Goal: Transaction & Acquisition: Book appointment/travel/reservation

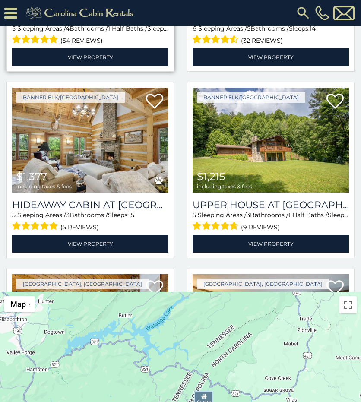
scroll to position [481, 0]
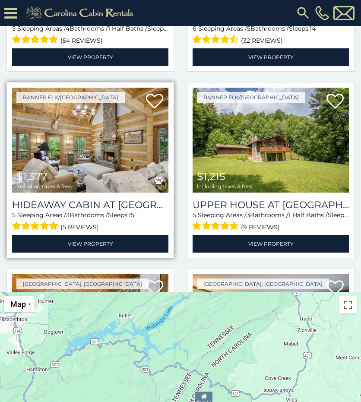
click at [92, 137] on img at bounding box center [90, 140] width 156 height 105
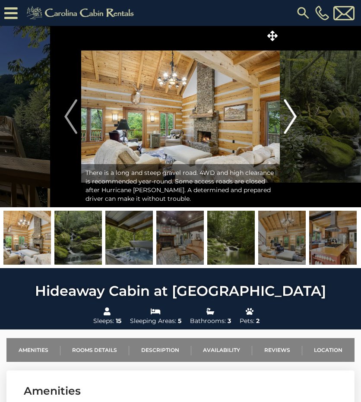
click at [292, 112] on img "Next" at bounding box center [289, 116] width 13 height 35
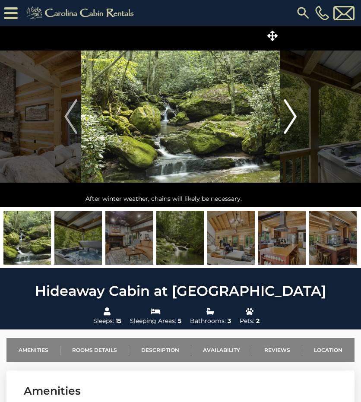
click at [292, 112] on img "Next" at bounding box center [289, 116] width 13 height 35
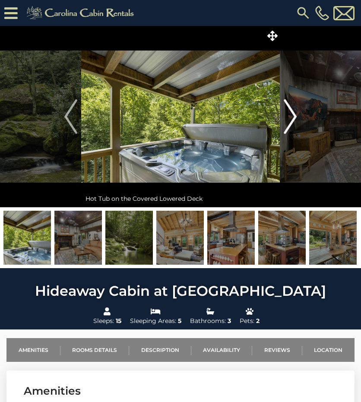
click at [292, 112] on img "Next" at bounding box center [289, 116] width 13 height 35
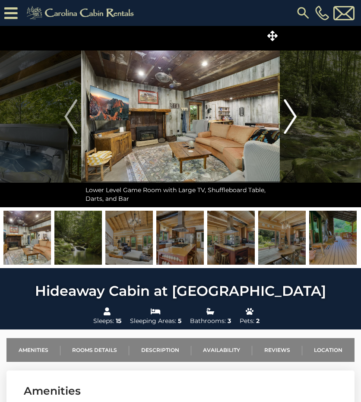
click at [292, 112] on img "Next" at bounding box center [289, 116] width 13 height 35
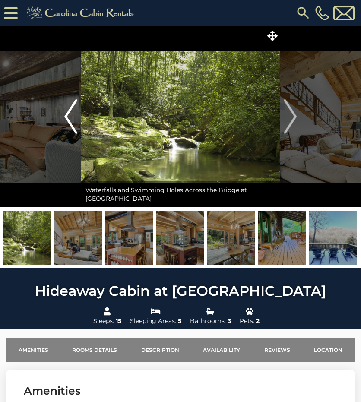
click at [72, 107] on img "Previous" at bounding box center [70, 116] width 13 height 35
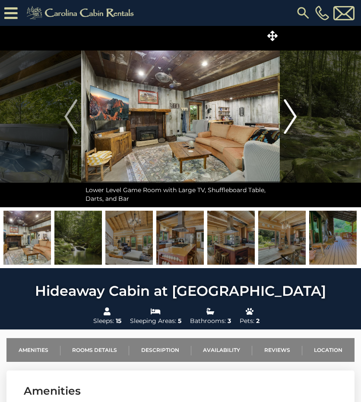
click at [295, 116] on img "Next" at bounding box center [289, 116] width 13 height 35
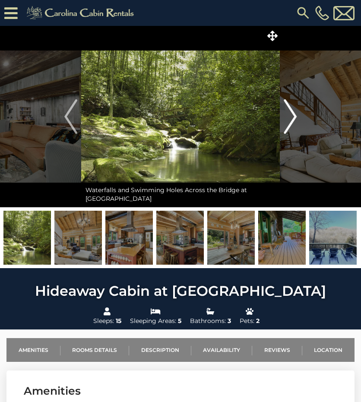
click at [295, 116] on img "Next" at bounding box center [289, 116] width 13 height 35
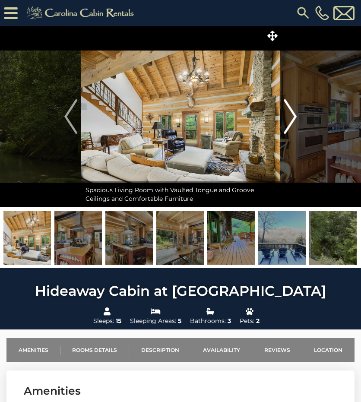
click at [295, 116] on img "Next" at bounding box center [289, 116] width 13 height 35
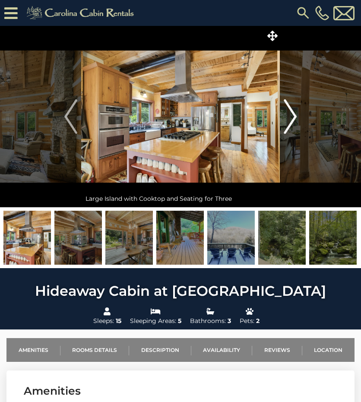
click at [295, 116] on img "Next" at bounding box center [289, 116] width 13 height 35
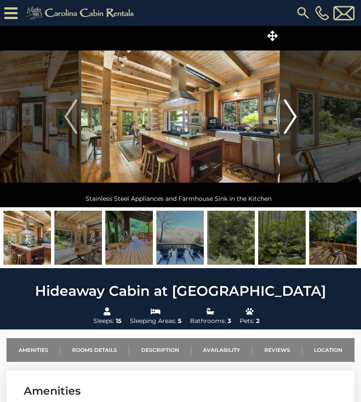
click at [295, 116] on img "Next" at bounding box center [289, 116] width 13 height 35
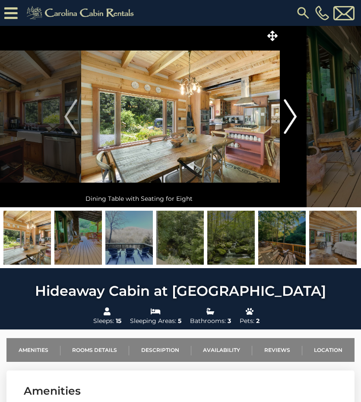
click at [295, 116] on img "Next" at bounding box center [289, 116] width 13 height 35
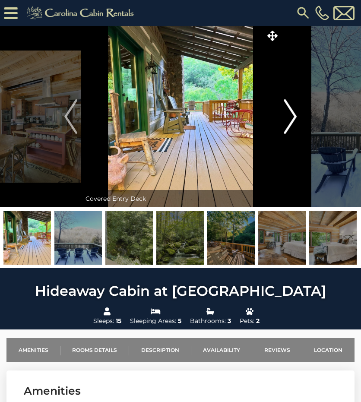
click at [295, 116] on img "Next" at bounding box center [289, 116] width 13 height 35
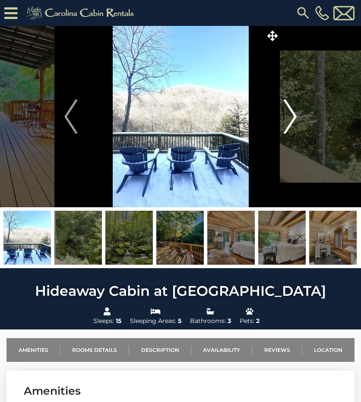
click at [295, 116] on img "Next" at bounding box center [289, 116] width 13 height 35
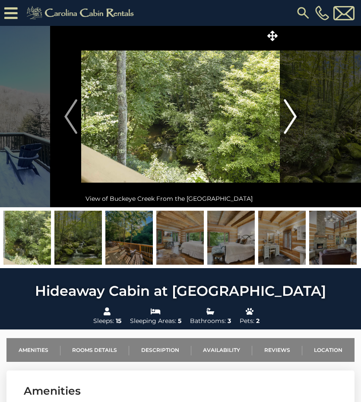
click at [295, 116] on img "Next" at bounding box center [289, 116] width 13 height 35
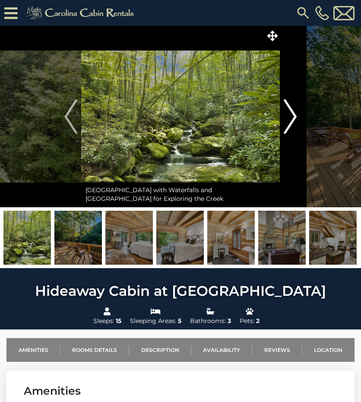
click at [295, 116] on img "Next" at bounding box center [289, 116] width 13 height 35
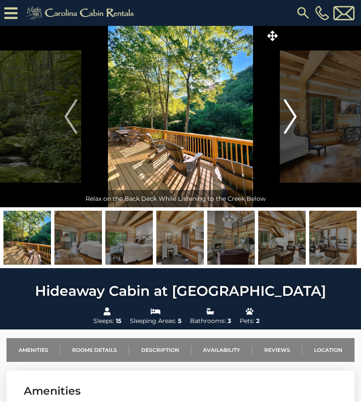
click at [292, 117] on img "Next" at bounding box center [289, 116] width 13 height 35
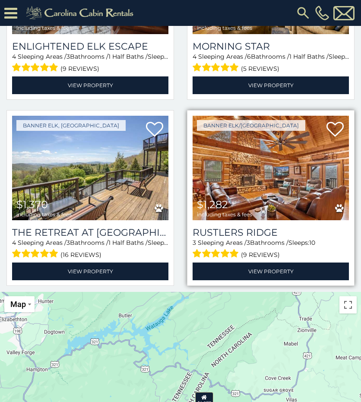
scroll to position [81, 0]
click at [258, 177] on img at bounding box center [270, 168] width 156 height 105
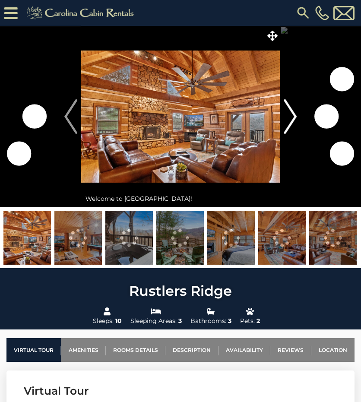
click at [291, 110] on img "Next" at bounding box center [289, 116] width 13 height 35
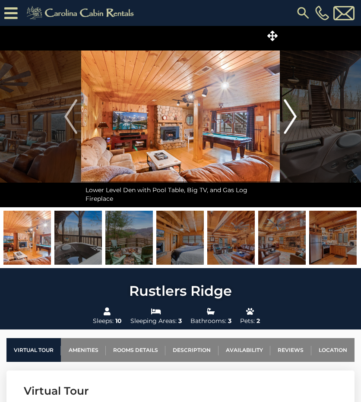
click at [291, 110] on img "Next" at bounding box center [289, 116] width 13 height 35
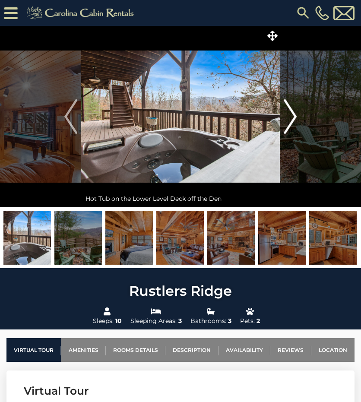
click at [291, 110] on img "Next" at bounding box center [289, 116] width 13 height 35
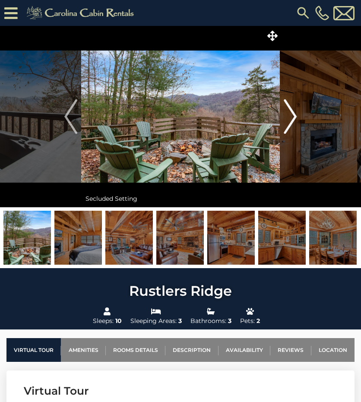
click at [291, 110] on img "Next" at bounding box center [289, 116] width 13 height 35
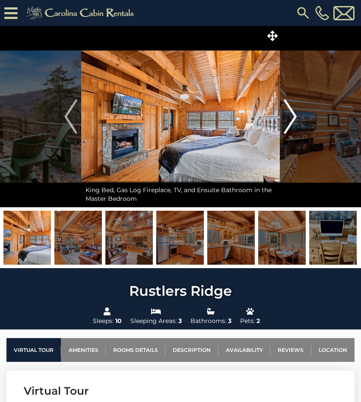
click at [291, 110] on img "Next" at bounding box center [289, 116] width 13 height 35
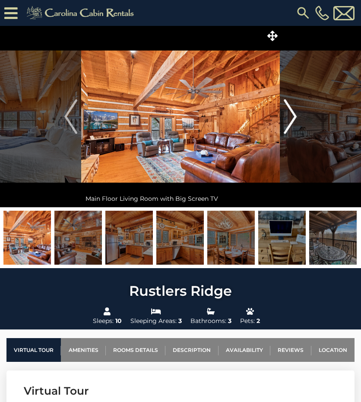
click at [291, 110] on img "Next" at bounding box center [289, 116] width 13 height 35
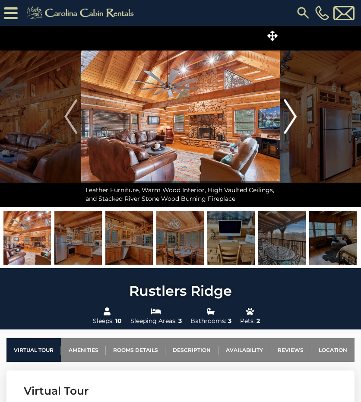
click at [291, 110] on img "Next" at bounding box center [289, 116] width 13 height 35
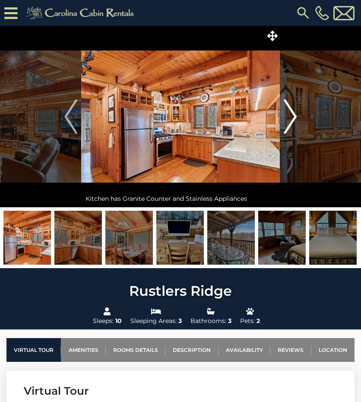
click at [291, 110] on img "Next" at bounding box center [289, 116] width 13 height 35
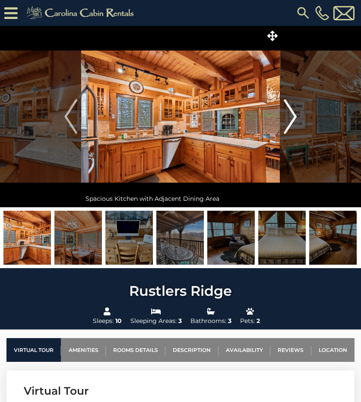
click at [291, 110] on img "Next" at bounding box center [289, 116] width 13 height 35
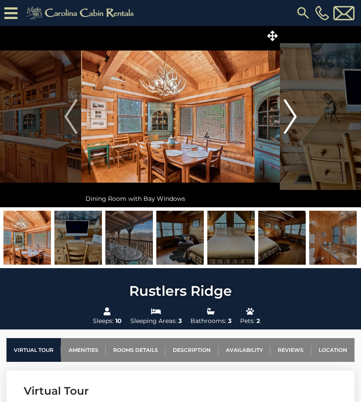
click at [291, 110] on img "Next" at bounding box center [289, 116] width 13 height 35
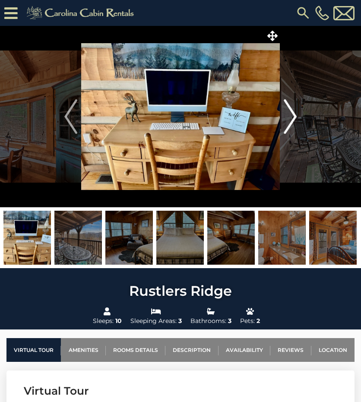
click at [291, 110] on img "Next" at bounding box center [289, 116] width 13 height 35
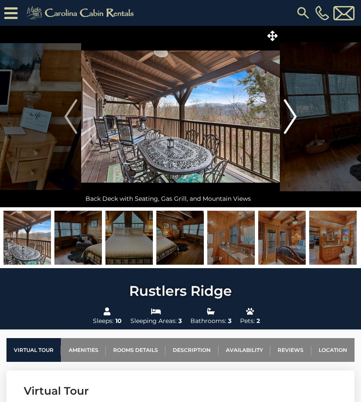
click at [291, 110] on img "Next" at bounding box center [289, 116] width 13 height 35
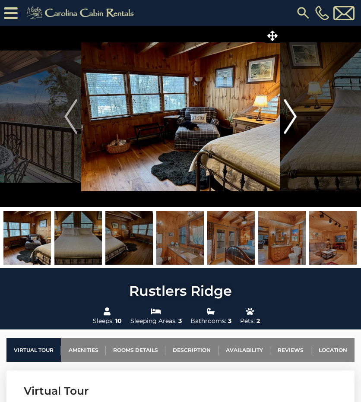
click at [291, 110] on img "Next" at bounding box center [289, 116] width 13 height 35
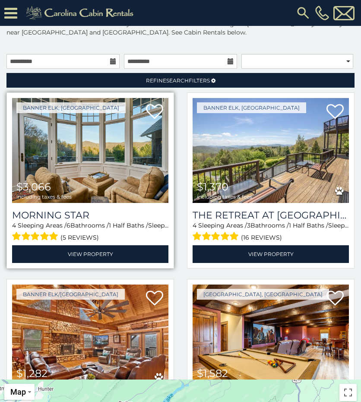
scroll to position [62, 0]
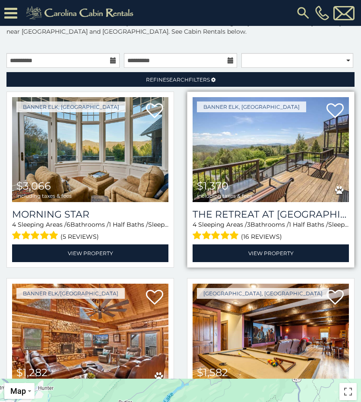
click at [269, 140] on img at bounding box center [270, 149] width 156 height 105
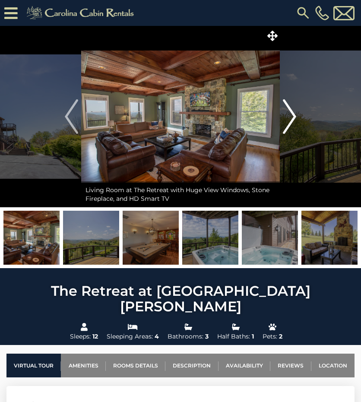
click at [289, 116] on img "Next" at bounding box center [289, 116] width 13 height 35
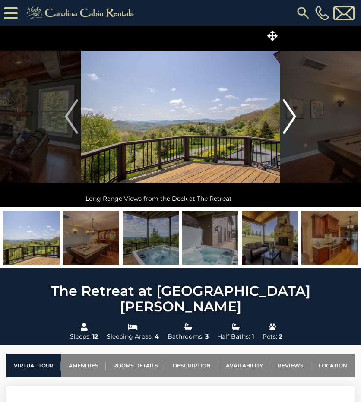
click at [289, 116] on img "Next" at bounding box center [289, 116] width 13 height 35
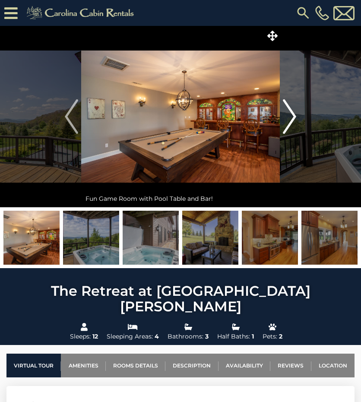
click at [289, 116] on img "Next" at bounding box center [289, 116] width 13 height 35
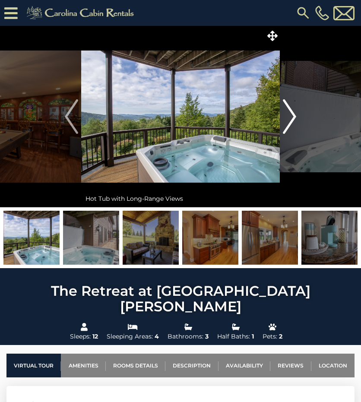
click at [289, 116] on img "Next" at bounding box center [289, 116] width 13 height 35
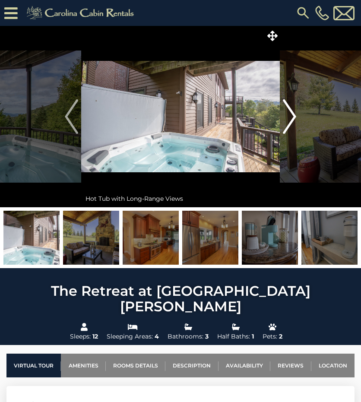
click at [289, 116] on img "Next" at bounding box center [289, 116] width 13 height 35
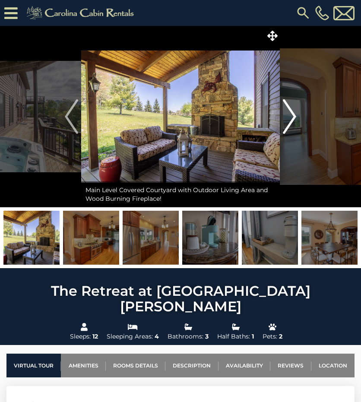
click at [289, 116] on img "Next" at bounding box center [289, 116] width 13 height 35
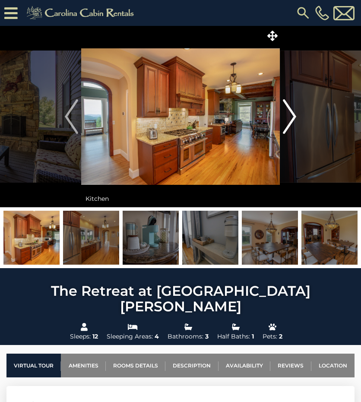
click at [289, 116] on img "Next" at bounding box center [289, 116] width 13 height 35
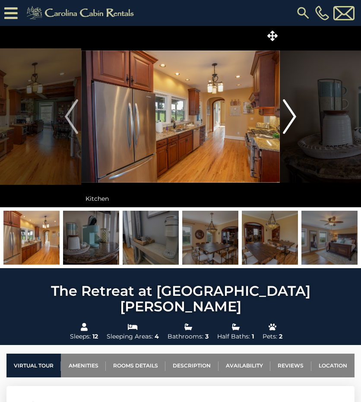
click at [289, 116] on img "Next" at bounding box center [289, 116] width 13 height 35
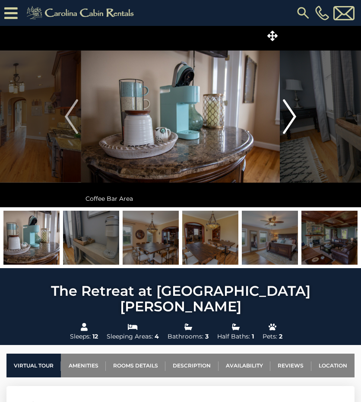
click at [289, 116] on img "Next" at bounding box center [289, 116] width 13 height 35
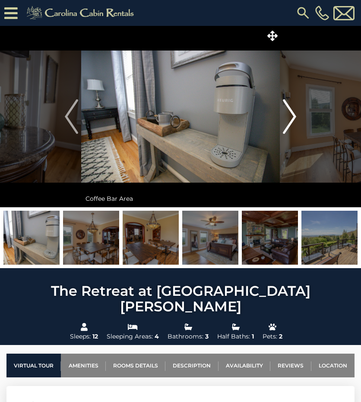
click at [289, 116] on img "Next" at bounding box center [289, 116] width 13 height 35
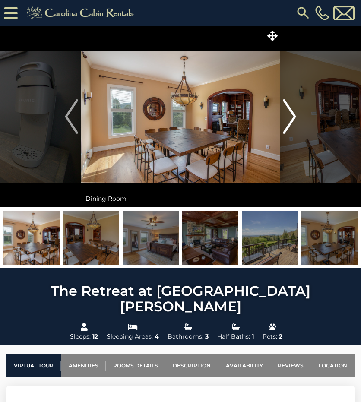
click at [294, 120] on img "Next" at bounding box center [289, 116] width 13 height 35
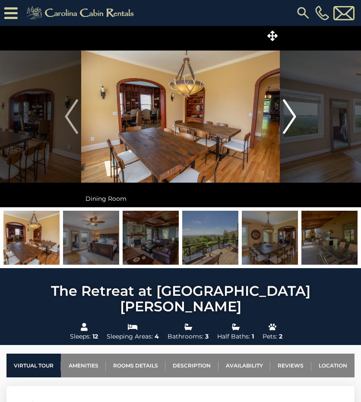
click at [294, 120] on img "Next" at bounding box center [289, 116] width 13 height 35
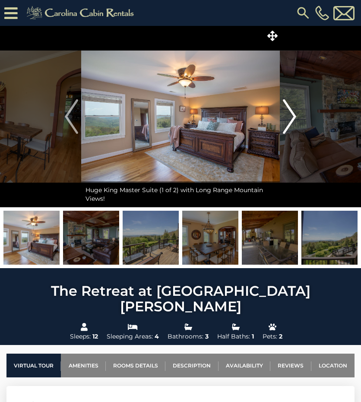
click at [294, 120] on img "Next" at bounding box center [289, 116] width 13 height 35
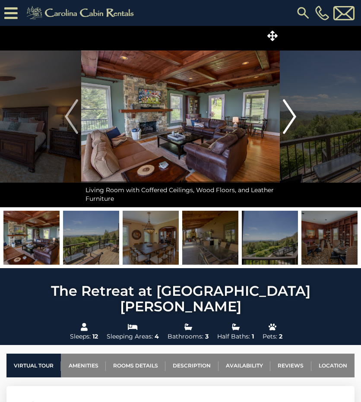
click at [294, 120] on img "Next" at bounding box center [289, 116] width 13 height 35
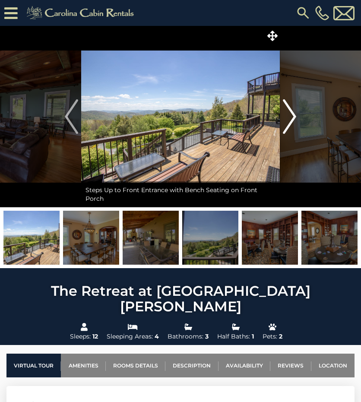
click at [294, 120] on img "Next" at bounding box center [289, 116] width 13 height 35
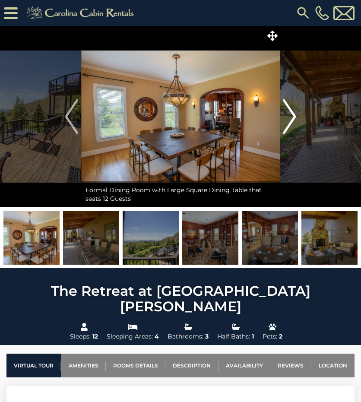
click at [294, 120] on img "Next" at bounding box center [289, 116] width 13 height 35
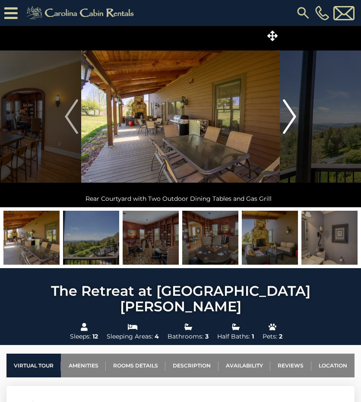
click at [294, 120] on img "Next" at bounding box center [289, 116] width 13 height 35
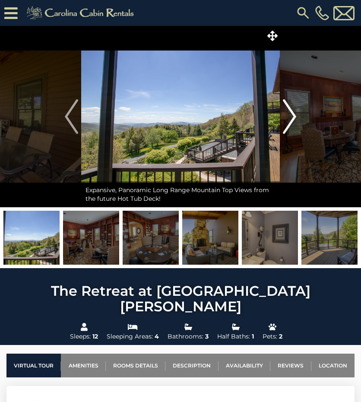
click at [294, 120] on img "Next" at bounding box center [289, 116] width 13 height 35
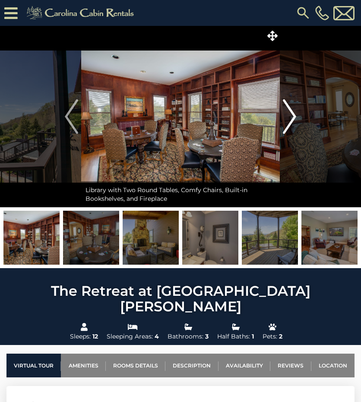
click at [294, 120] on img "Next" at bounding box center [289, 116] width 13 height 35
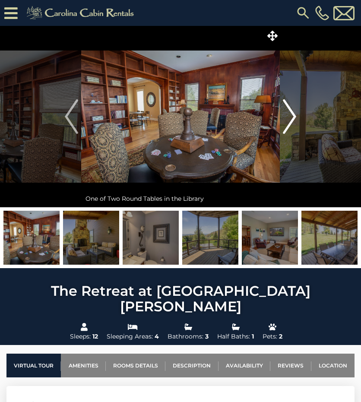
click at [294, 120] on img "Next" at bounding box center [289, 116] width 13 height 35
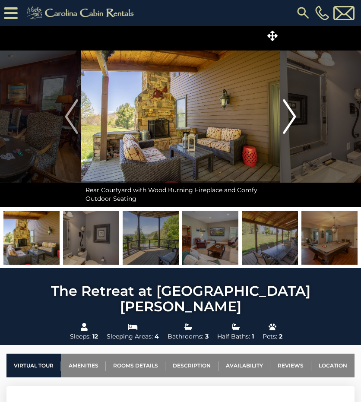
click at [294, 120] on img "Next" at bounding box center [289, 116] width 13 height 35
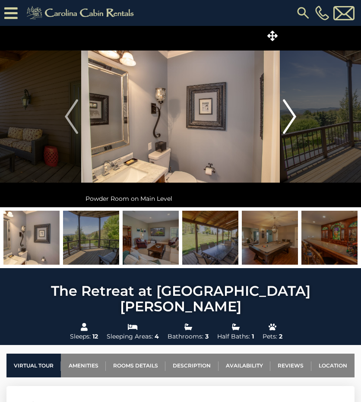
click at [294, 120] on img "Next" at bounding box center [289, 116] width 13 height 35
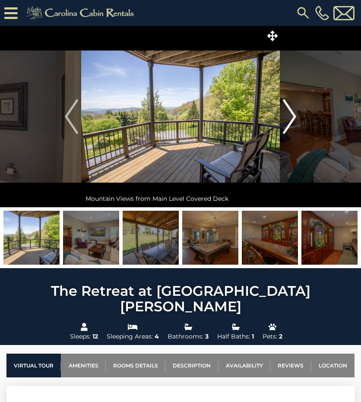
click at [294, 120] on img "Next" at bounding box center [289, 116] width 13 height 35
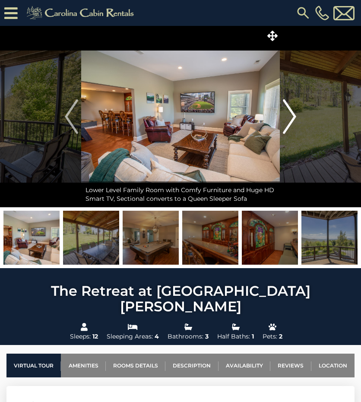
click at [294, 120] on img "Next" at bounding box center [289, 116] width 13 height 35
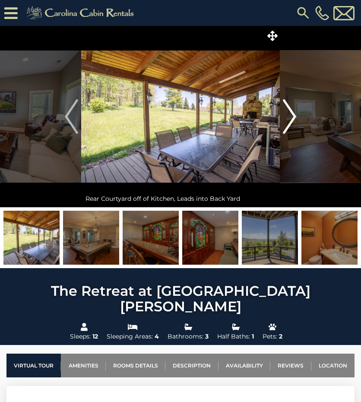
click at [294, 120] on img "Next" at bounding box center [289, 116] width 13 height 35
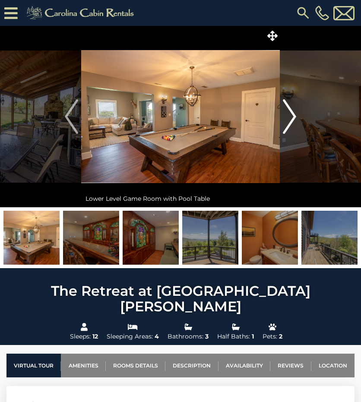
click at [294, 120] on img "Next" at bounding box center [289, 116] width 13 height 35
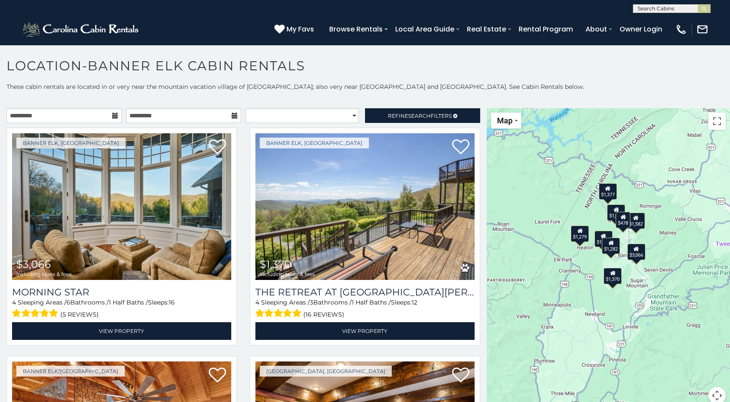
drag, startPoint x: 679, startPoint y: 298, endPoint x: 650, endPoint y: 283, distance: 32.6
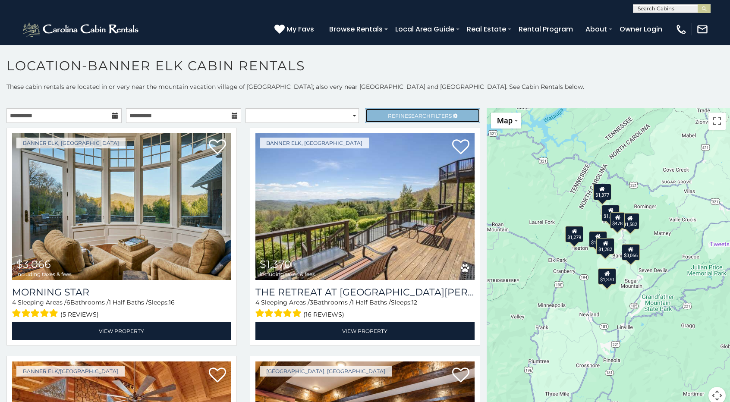
click at [408, 113] on span "Search" at bounding box center [419, 116] width 22 height 6
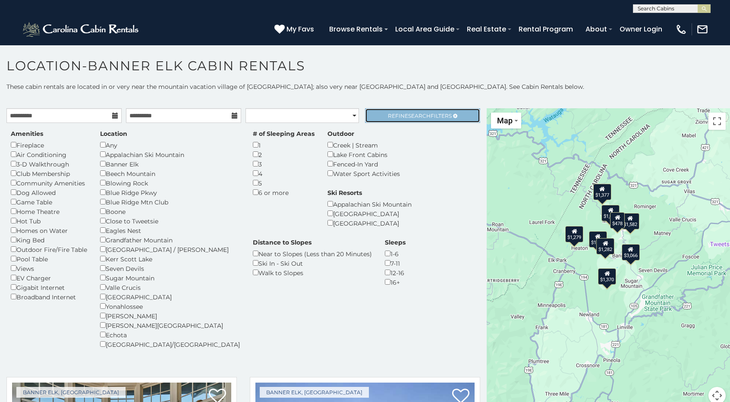
click at [417, 114] on span "Search" at bounding box center [419, 116] width 22 height 6
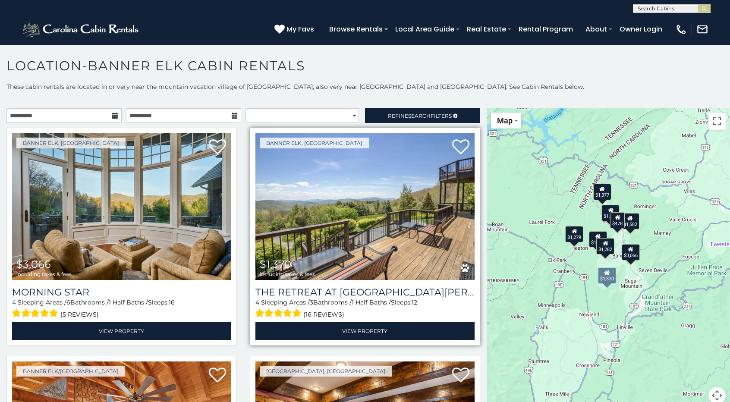
click at [366, 210] on img at bounding box center [364, 206] width 219 height 147
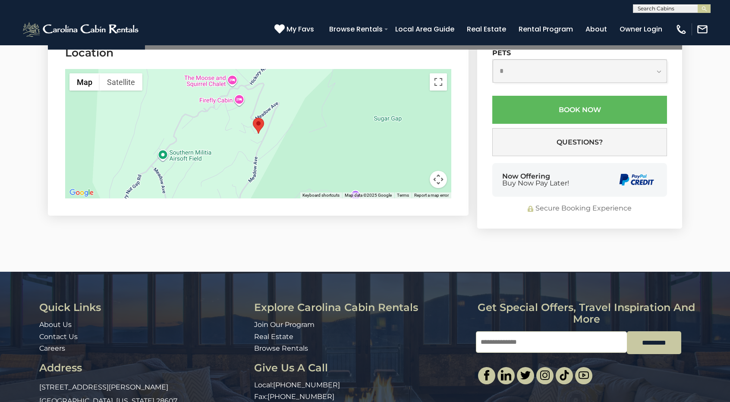
scroll to position [2098, 0]
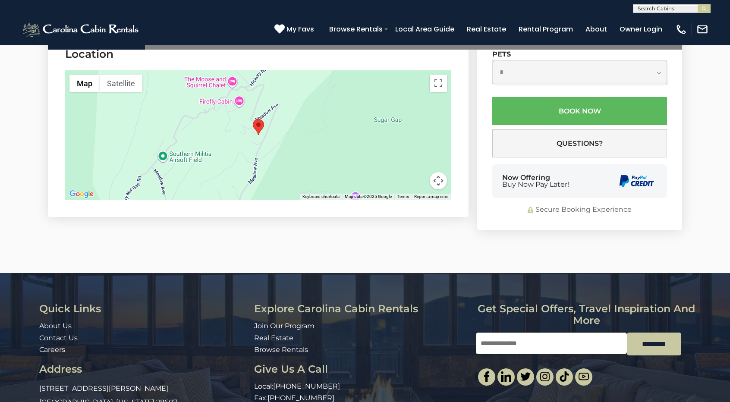
click at [360, 179] on button "Map camera controls" at bounding box center [438, 180] width 17 height 17
click at [360, 180] on button "Zoom out" at bounding box center [416, 180] width 17 height 17
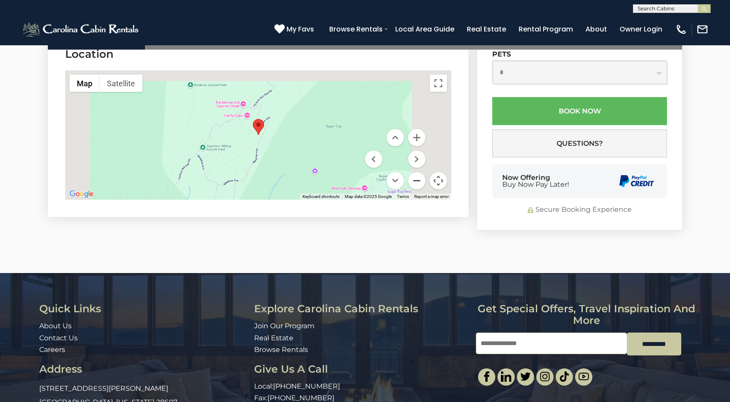
click at [360, 180] on button "Zoom out" at bounding box center [416, 180] width 17 height 17
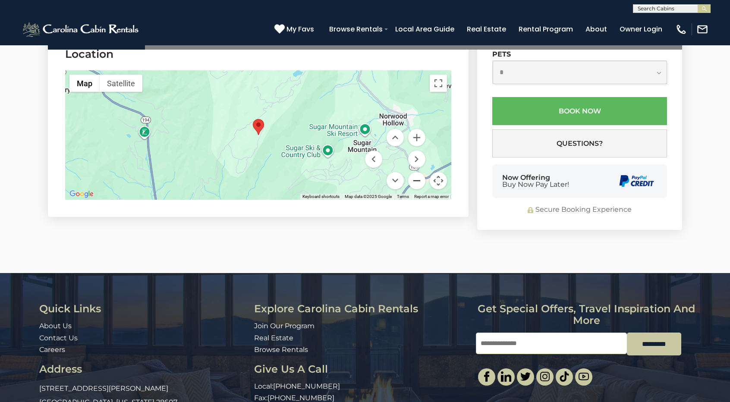
click at [360, 180] on button "Zoom out" at bounding box center [416, 180] width 17 height 17
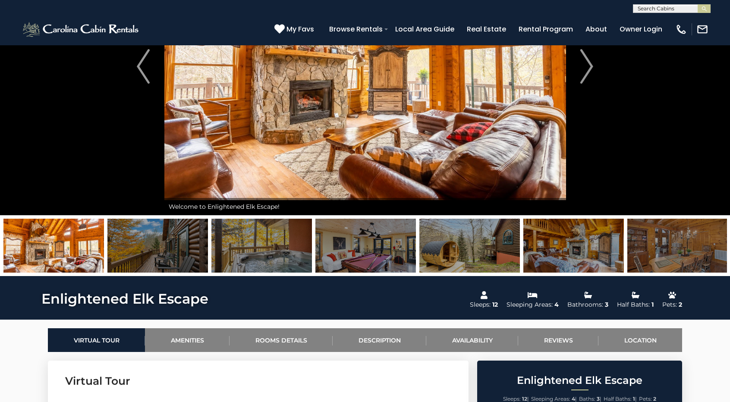
scroll to position [0, 0]
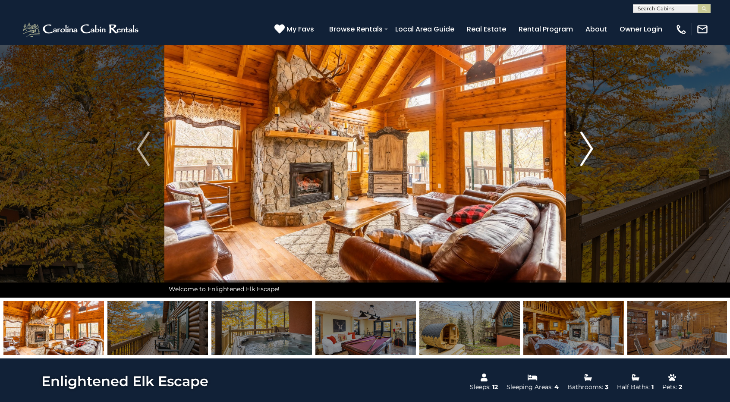
click at [360, 150] on img "Next" at bounding box center [586, 149] width 13 height 35
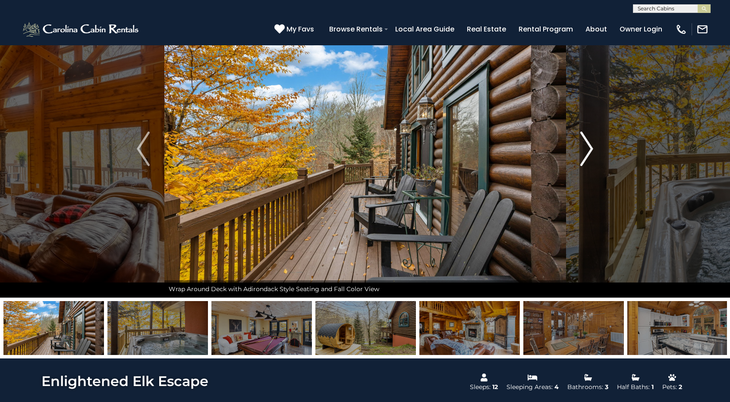
click at [360, 150] on img "Next" at bounding box center [586, 149] width 13 height 35
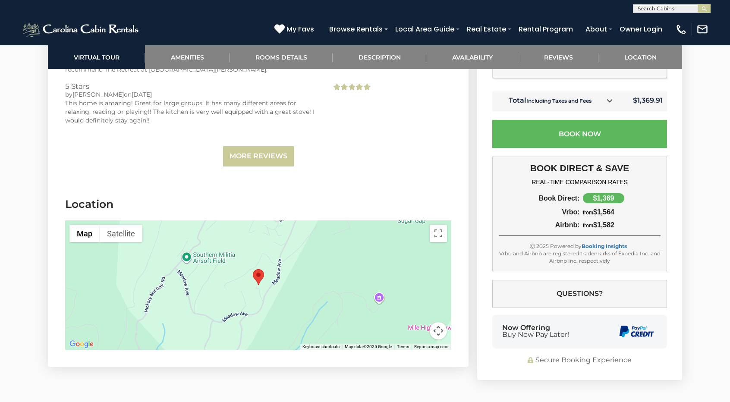
scroll to position [2842, 0]
click at [437, 322] on button "Map camera controls" at bounding box center [438, 330] width 17 height 17
click at [418, 322] on button "Zoom out" at bounding box center [416, 330] width 17 height 17
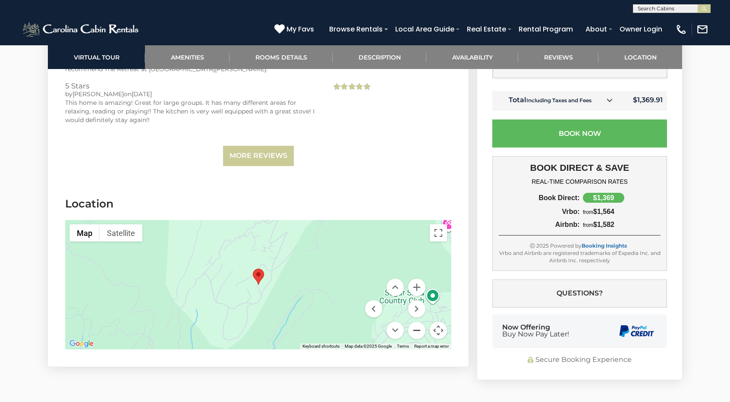
click at [418, 322] on button "Zoom out" at bounding box center [416, 330] width 17 height 17
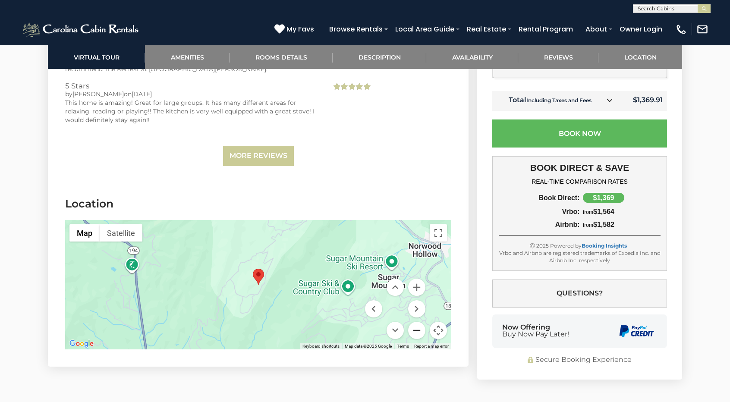
click at [418, 322] on button "Zoom out" at bounding box center [416, 330] width 17 height 17
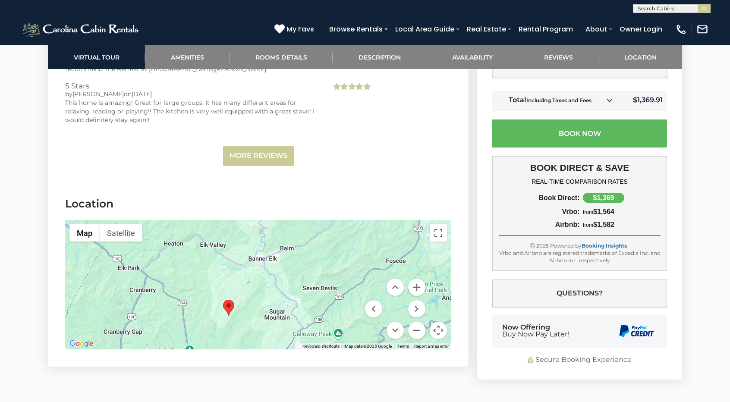
drag, startPoint x: 310, startPoint y: 214, endPoint x: 279, endPoint y: 247, distance: 44.9
click at [279, 247] on div at bounding box center [258, 284] width 386 height 129
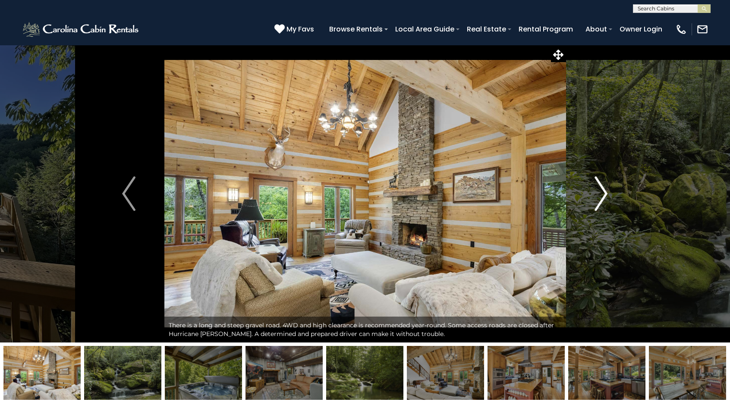
click at [603, 192] on img "Next" at bounding box center [600, 193] width 13 height 35
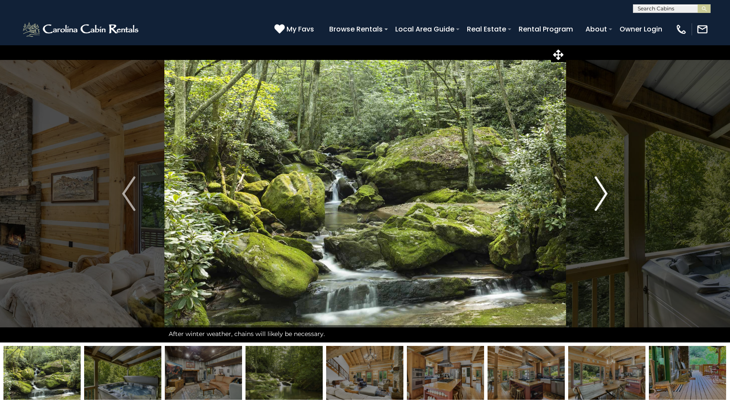
click at [603, 192] on img "Next" at bounding box center [600, 193] width 13 height 35
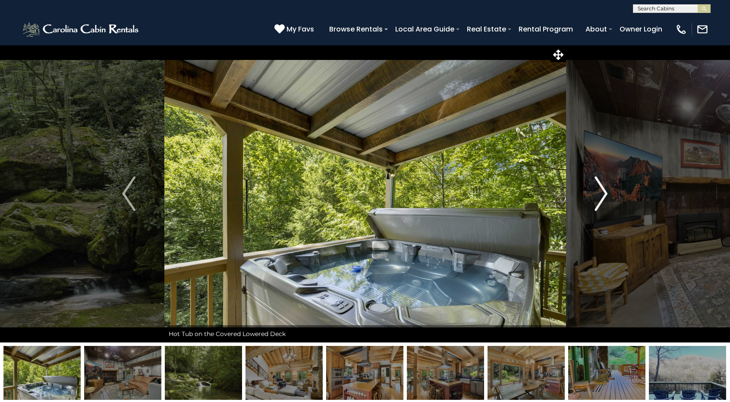
click at [603, 192] on img "Next" at bounding box center [600, 193] width 13 height 35
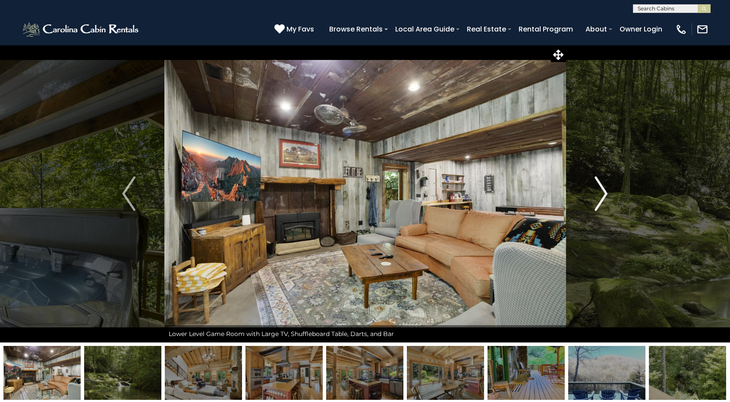
click at [603, 192] on img "Next" at bounding box center [600, 193] width 13 height 35
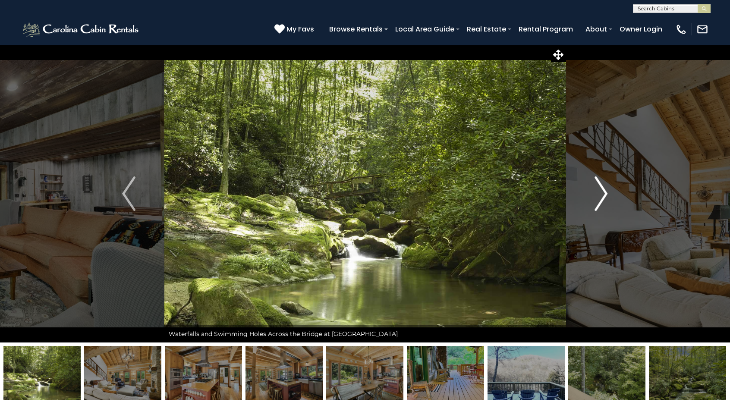
click at [603, 192] on img "Next" at bounding box center [600, 193] width 13 height 35
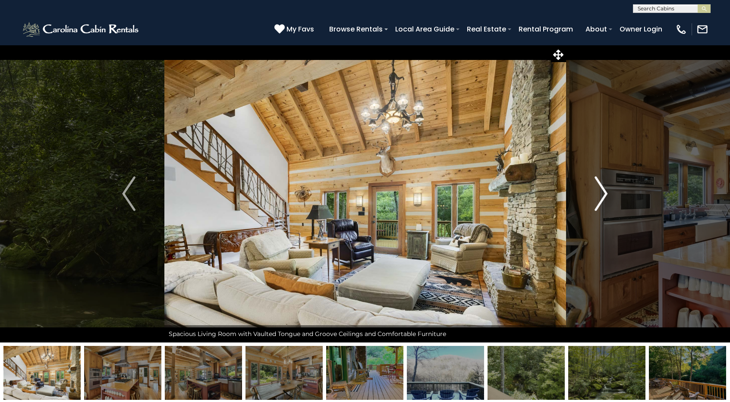
click at [603, 192] on img "Next" at bounding box center [600, 193] width 13 height 35
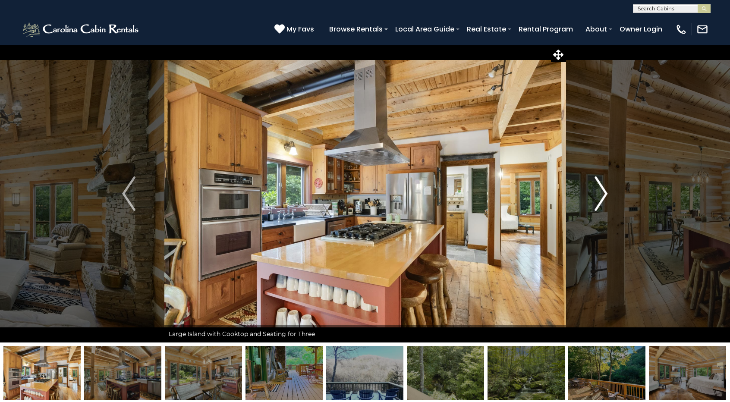
click at [603, 192] on img "Next" at bounding box center [600, 193] width 13 height 35
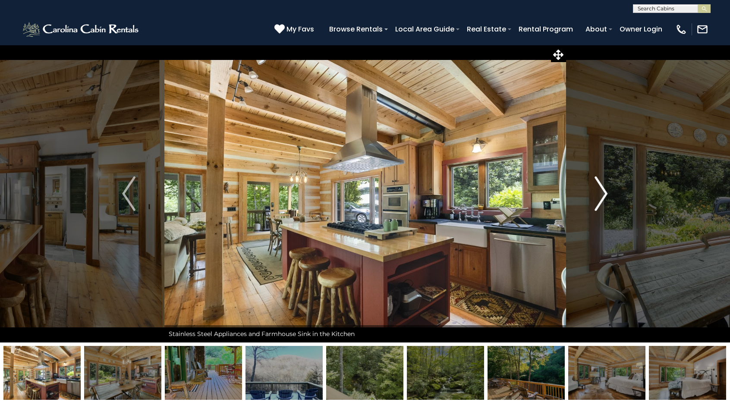
click at [603, 192] on img "Next" at bounding box center [600, 193] width 13 height 35
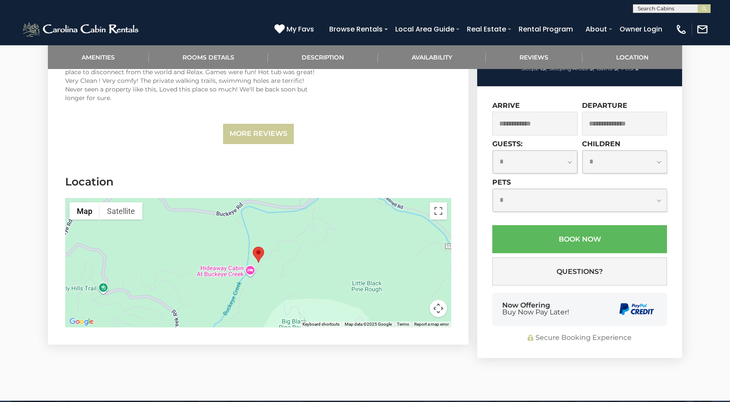
scroll to position [2203, 0]
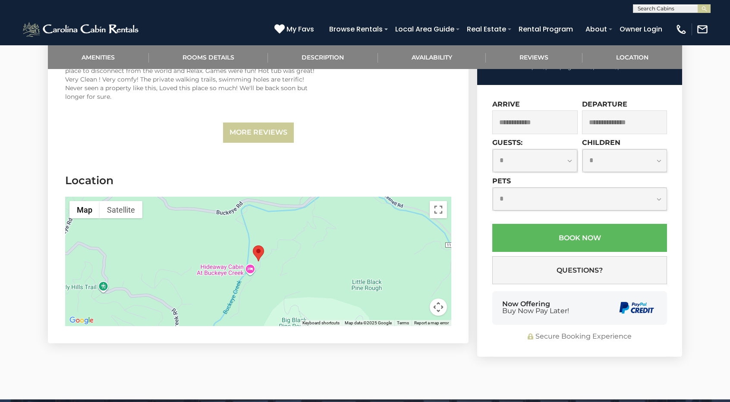
click at [438, 299] on button "Map camera controls" at bounding box center [438, 307] width 17 height 17
click at [416, 299] on button "Zoom out" at bounding box center [416, 307] width 17 height 17
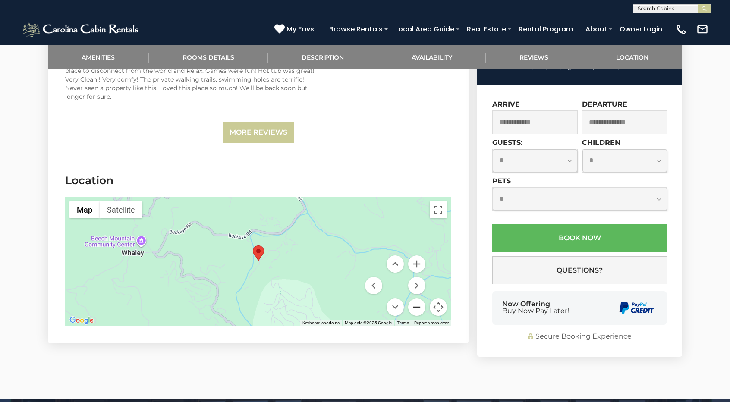
click at [416, 299] on button "Zoom out" at bounding box center [416, 307] width 17 height 17
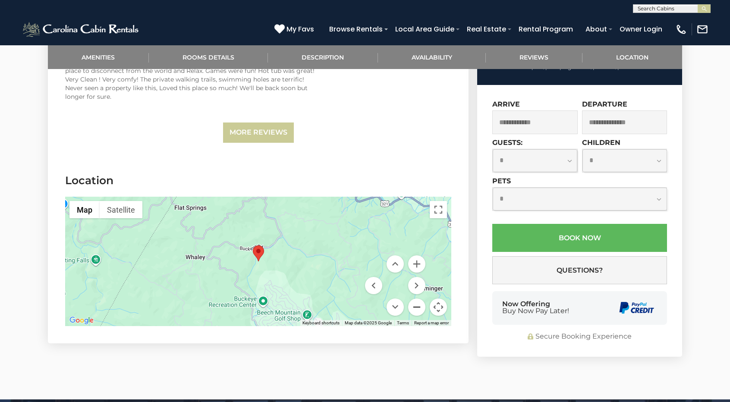
click at [416, 299] on button "Zoom out" at bounding box center [416, 307] width 17 height 17
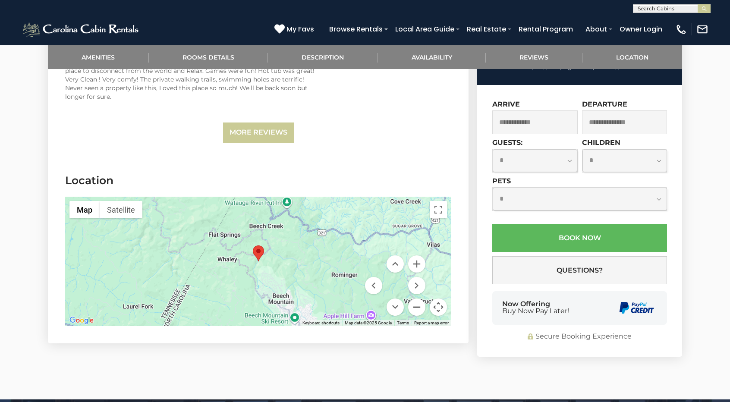
click at [416, 299] on button "Zoom out" at bounding box center [416, 307] width 17 height 17
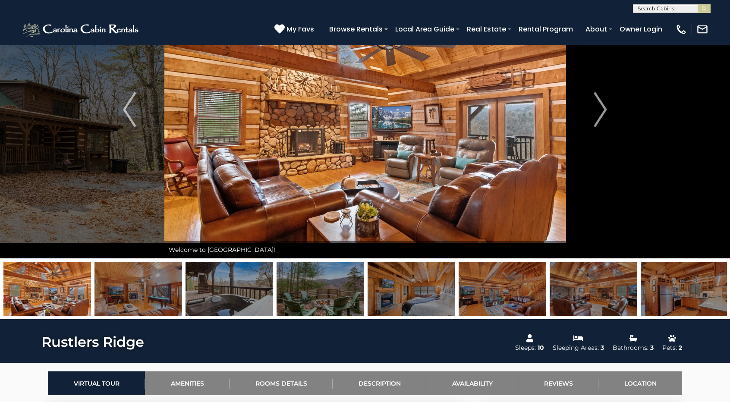
scroll to position [83, 0]
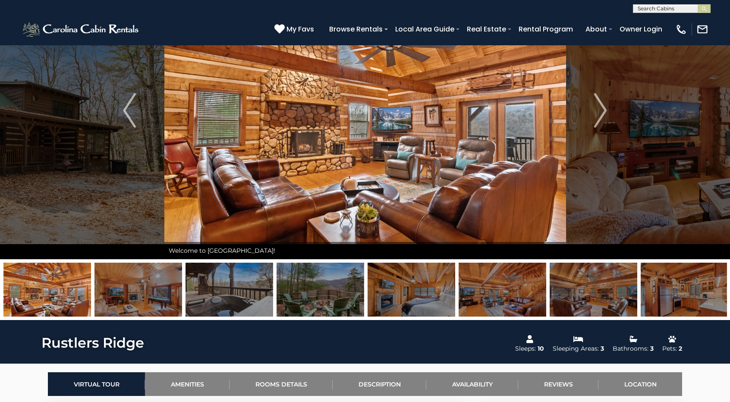
click at [676, 295] on img at bounding box center [685, 290] width 88 height 54
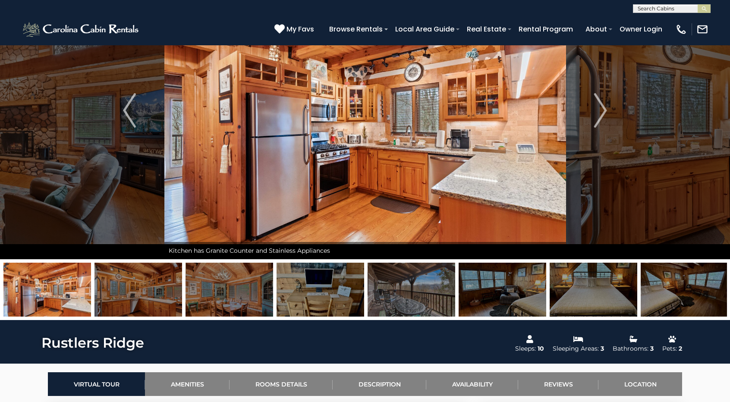
click at [669, 291] on img at bounding box center [685, 290] width 88 height 54
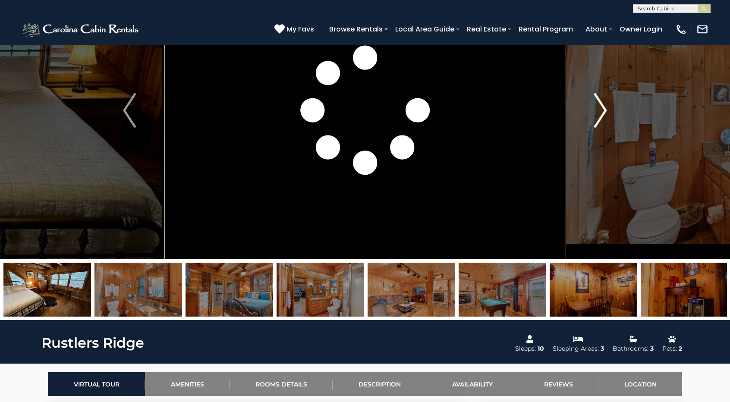
click at [603, 114] on img "Next" at bounding box center [600, 110] width 13 height 35
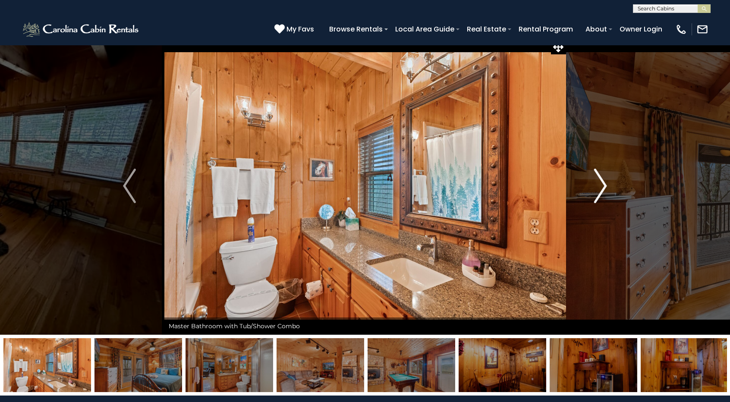
scroll to position [7, 0]
click at [603, 193] on img "Next" at bounding box center [600, 186] width 13 height 35
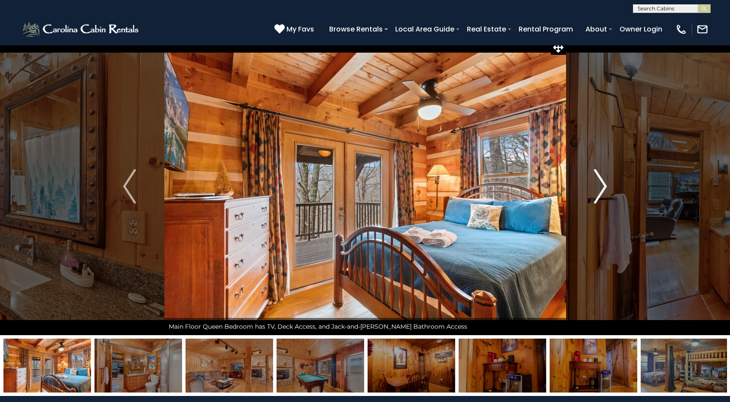
click at [603, 193] on img "Next" at bounding box center [600, 186] width 13 height 35
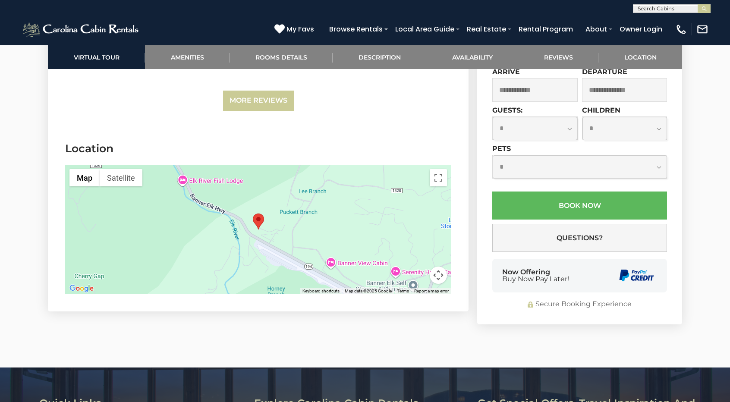
scroll to position [2315, 0]
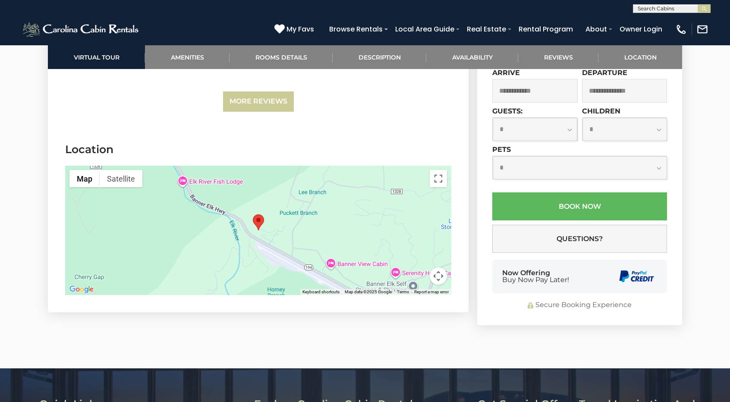
click at [442, 267] on button "Map camera controls" at bounding box center [438, 275] width 17 height 17
click at [415, 267] on button "Zoom out" at bounding box center [416, 275] width 17 height 17
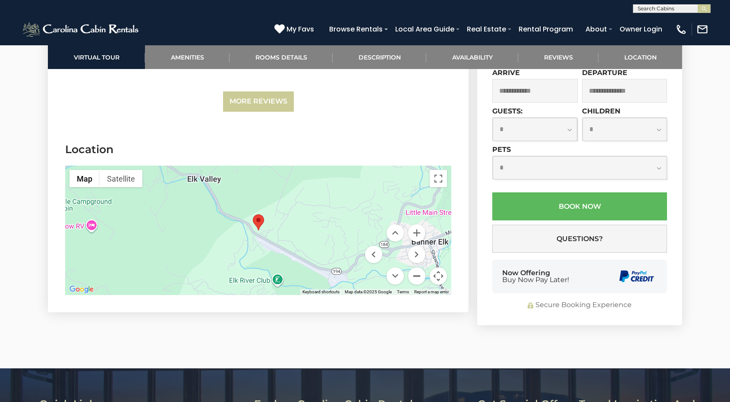
click at [415, 267] on button "Zoom out" at bounding box center [416, 275] width 17 height 17
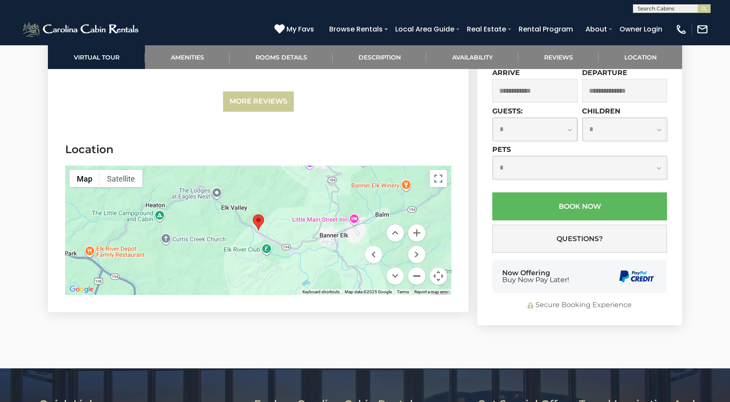
click at [415, 267] on button "Zoom out" at bounding box center [416, 275] width 17 height 17
